Goal: Find specific page/section: Find specific page/section

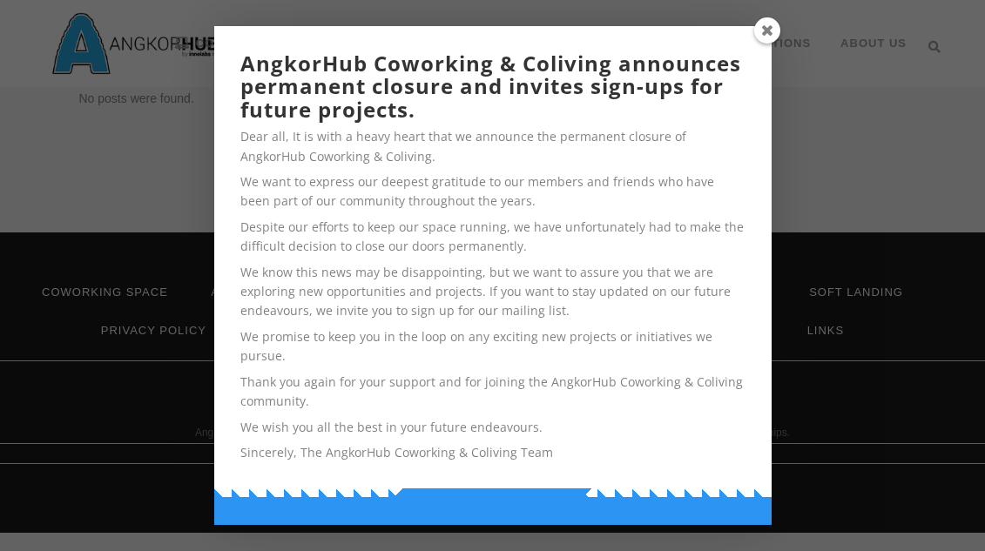
click at [763, 29] on span at bounding box center [767, 30] width 26 height 26
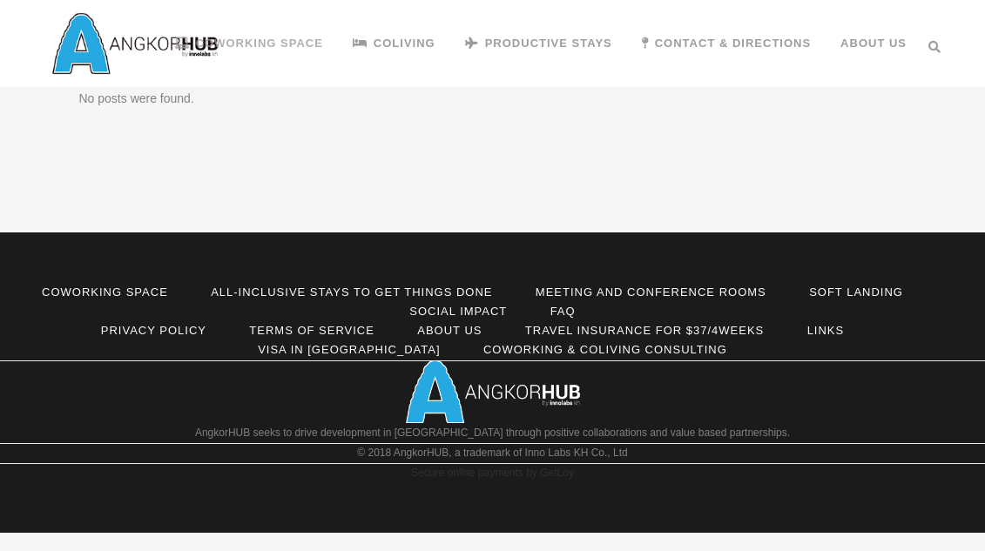
click at [338, 42] on link "Coworking Space" at bounding box center [249, 43] width 178 height 87
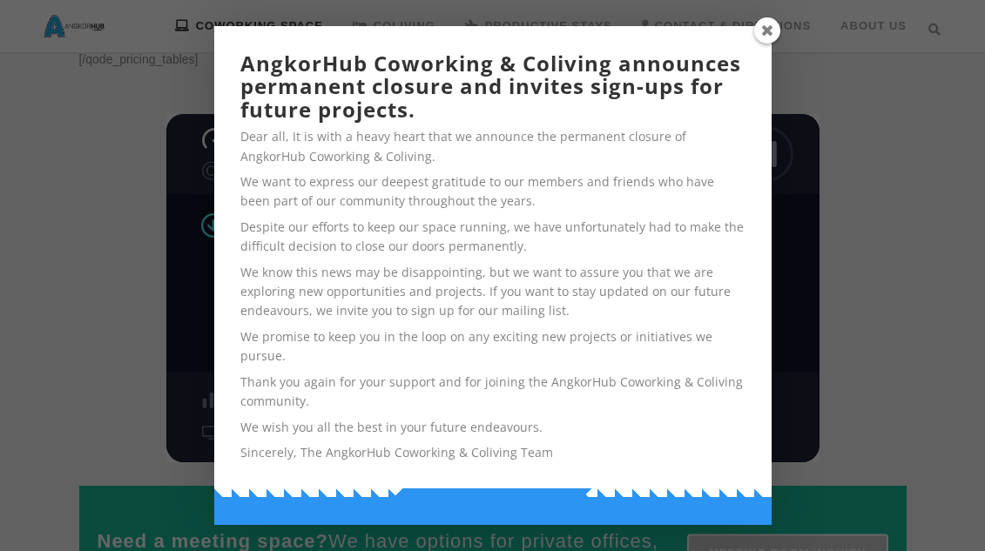
scroll to position [2364, 0]
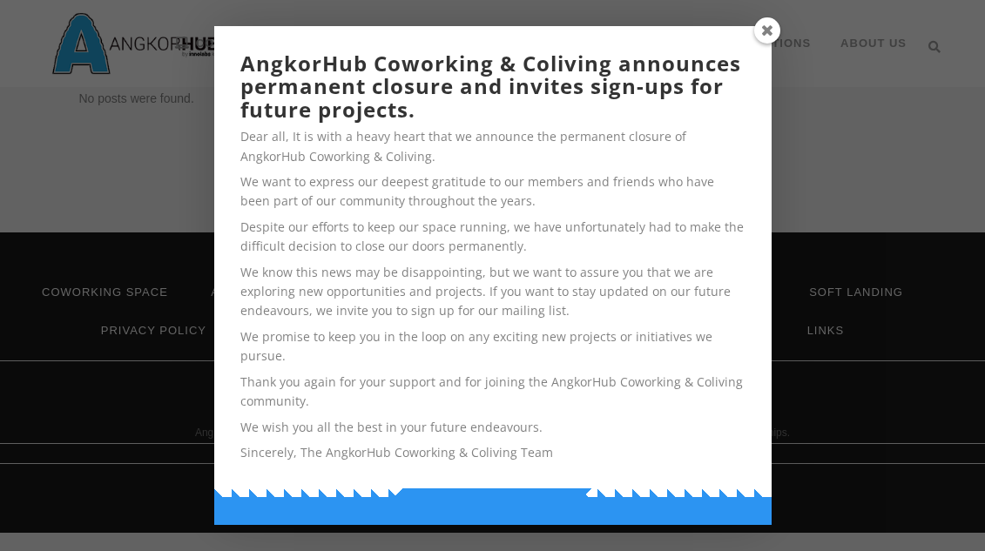
scroll to position [76, 0]
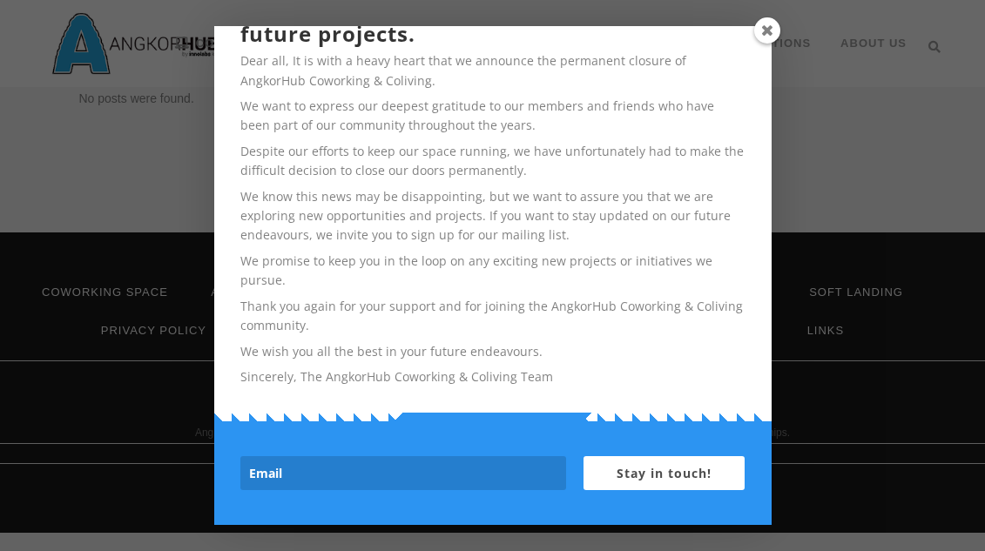
click at [755, 33] on span at bounding box center [767, 30] width 26 height 26
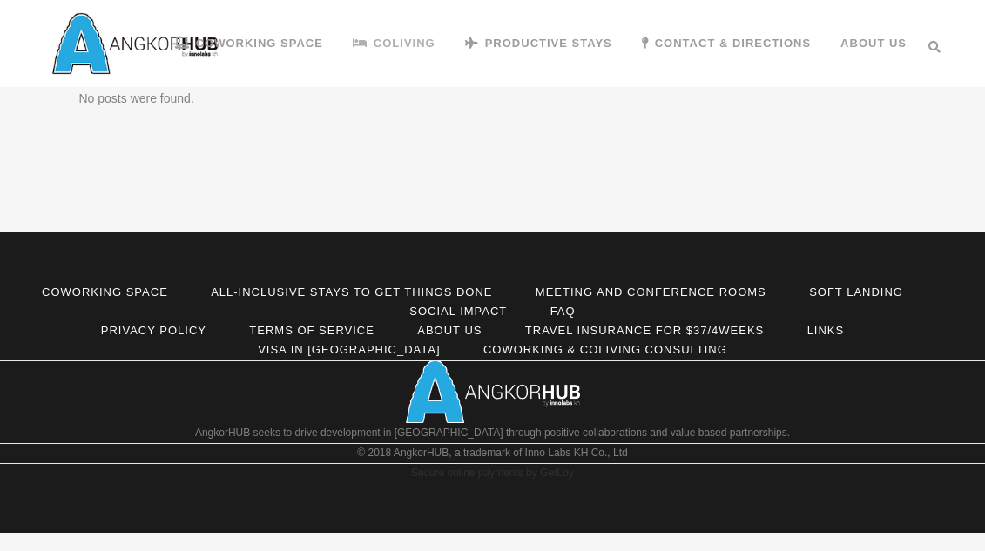
click at [436, 48] on span "Coliving" at bounding box center [405, 43] width 62 height 13
